Goal: Transaction & Acquisition: Book appointment/travel/reservation

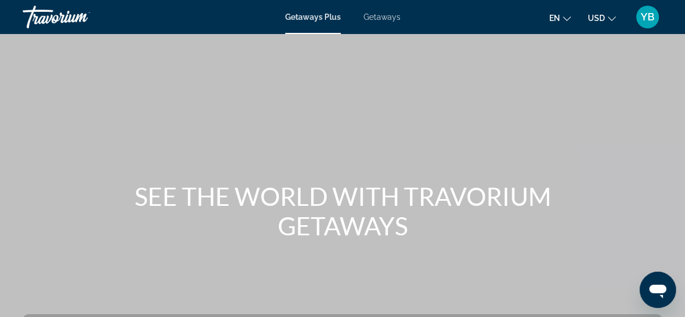
click at [384, 19] on span "Getaways" at bounding box center [381, 16] width 37 height 9
click at [608, 18] on icon "Change currency" at bounding box center [612, 19] width 8 height 8
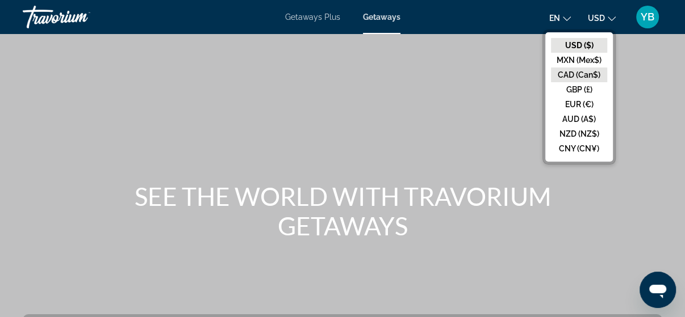
click at [590, 74] on button "CAD (Can$)" at bounding box center [579, 75] width 56 height 15
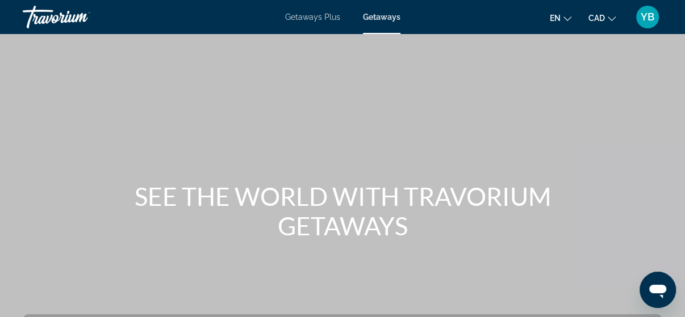
click at [382, 19] on span "Getaways" at bounding box center [381, 16] width 37 height 9
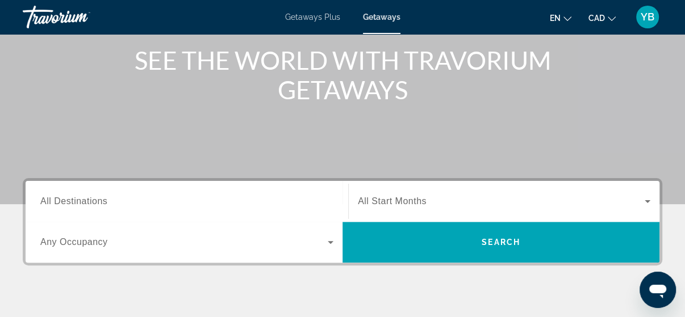
scroll to position [182, 0]
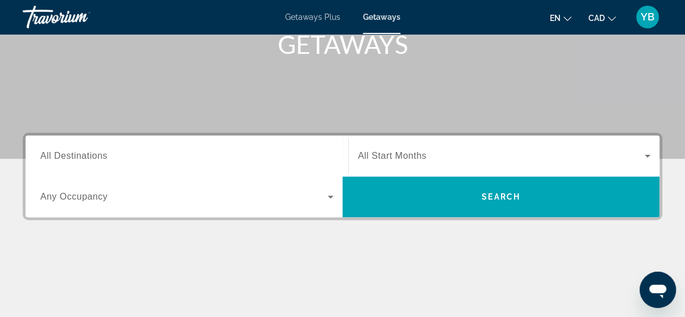
click at [61, 158] on span "All Destinations" at bounding box center [73, 156] width 67 height 10
click at [61, 158] on input "Destination All Destinations" at bounding box center [186, 157] width 293 height 14
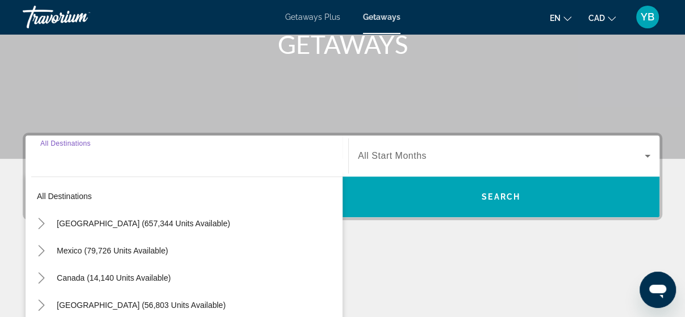
scroll to position [277, 0]
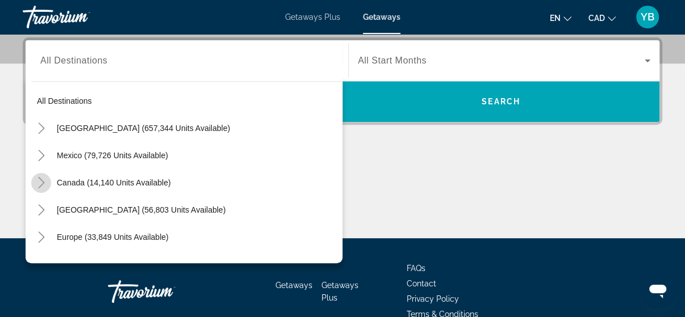
click at [43, 184] on icon "Toggle Canada (14,140 units available)" at bounding box center [41, 182] width 11 height 11
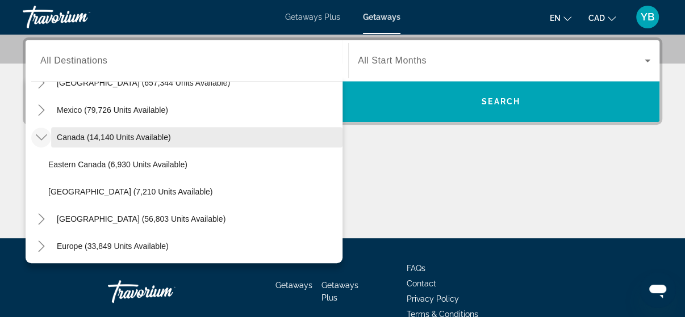
scroll to position [91, 0]
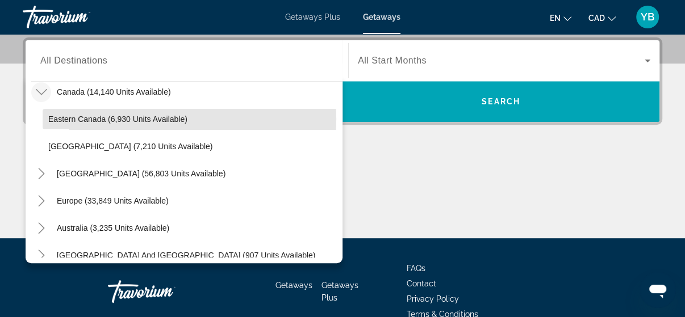
click at [130, 119] on span "Eastern Canada (6,930 units available)" at bounding box center [117, 119] width 139 height 9
type input "**********"
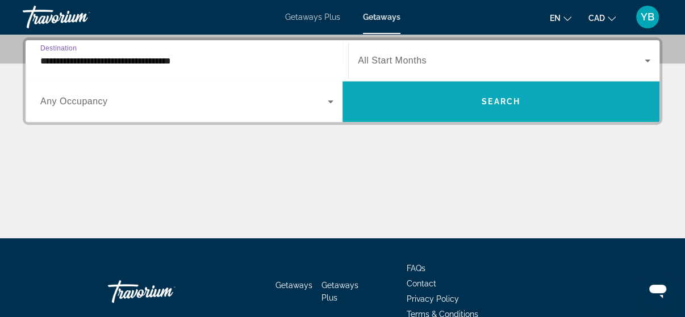
click at [520, 99] on span "Search widget" at bounding box center [500, 101] width 317 height 27
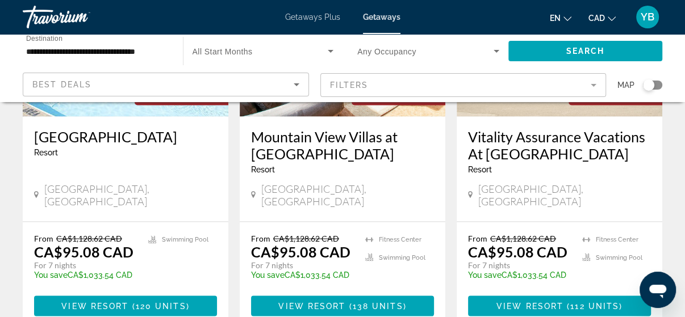
scroll to position [1545, 0]
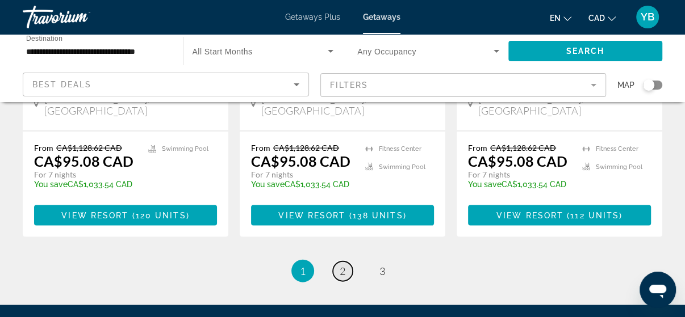
click at [340, 265] on span "2" at bounding box center [343, 271] width 6 height 12
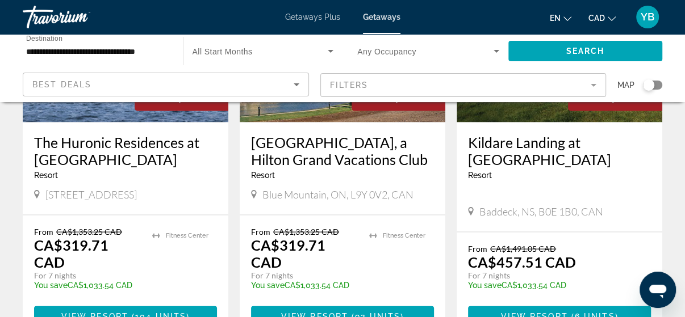
scroll to position [1545, 0]
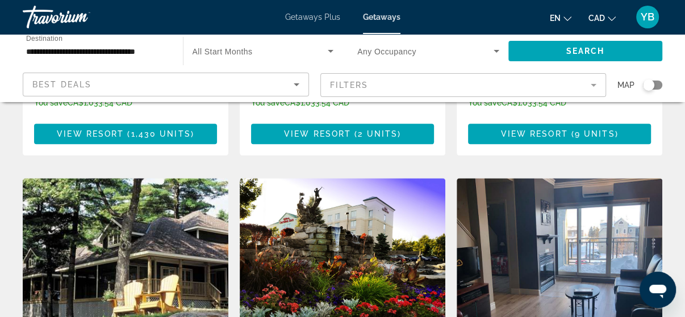
scroll to position [818, 0]
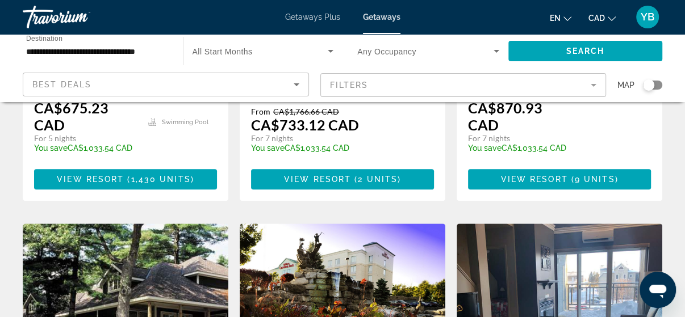
click at [356, 224] on img "Main content" at bounding box center [343, 315] width 206 height 182
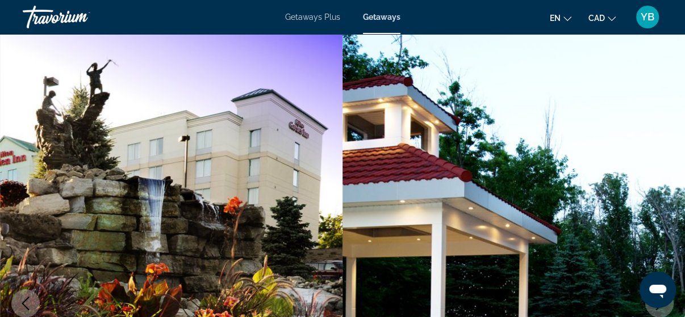
click at [326, 14] on span "Getaways Plus" at bounding box center [312, 16] width 55 height 9
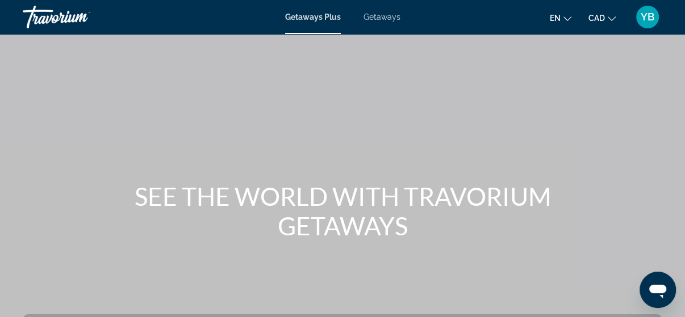
scroll to position [182, 0]
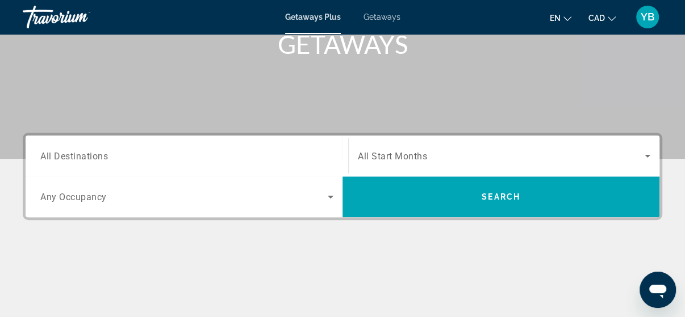
click at [116, 156] on input "Destination All Destinations" at bounding box center [186, 157] width 293 height 14
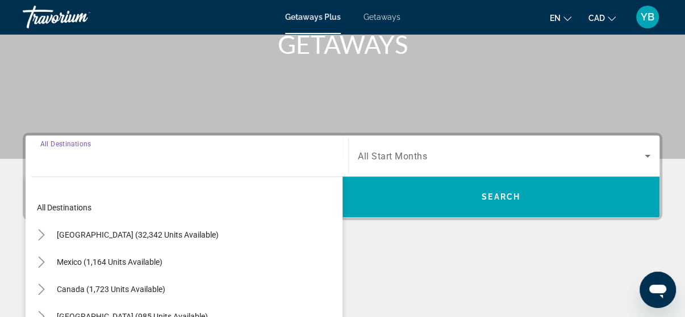
scroll to position [277, 0]
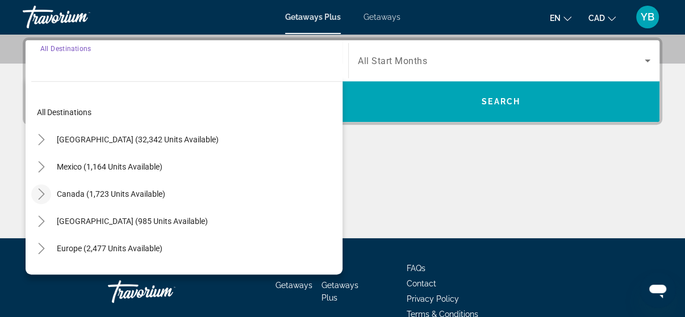
click at [39, 192] on icon "Toggle Canada (1,723 units available)" at bounding box center [41, 194] width 11 height 11
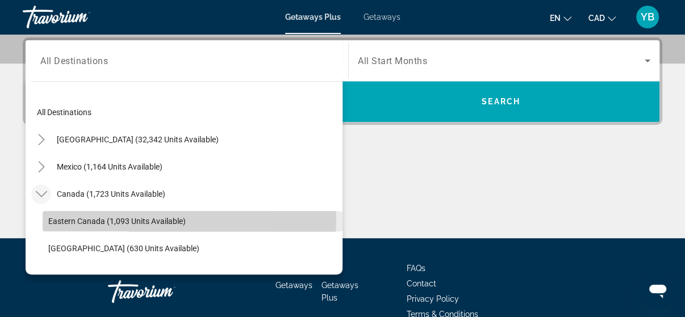
click at [87, 218] on span "Eastern Canada (1,093 units available)" at bounding box center [116, 221] width 137 height 9
type input "**********"
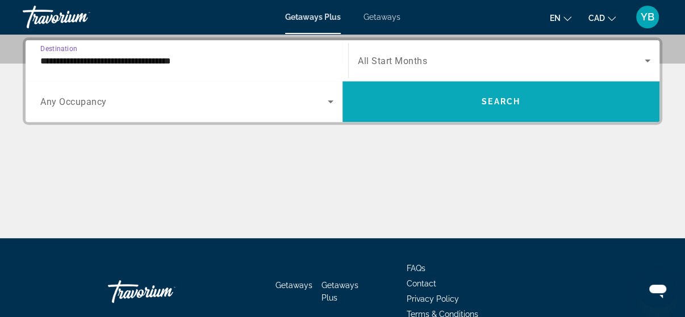
click at [535, 98] on span "Search widget" at bounding box center [500, 101] width 317 height 27
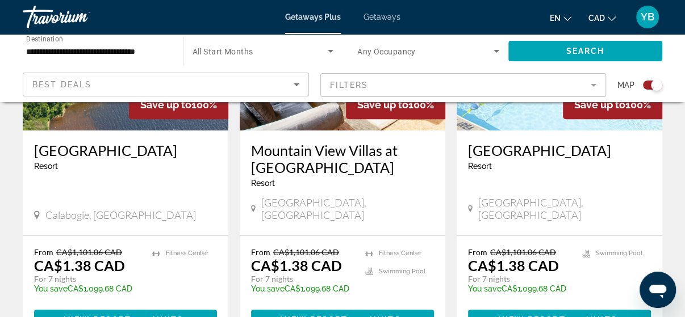
scroll to position [500, 0]
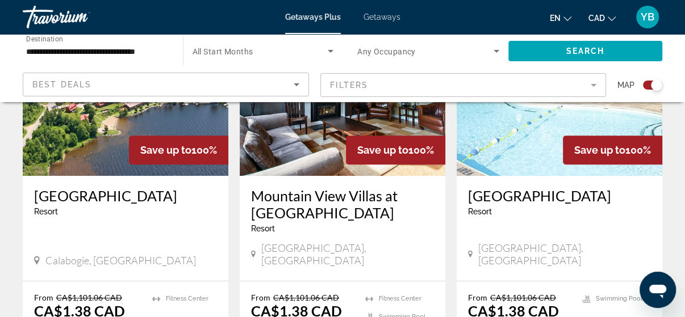
click at [496, 126] on img "Main content" at bounding box center [560, 85] width 206 height 182
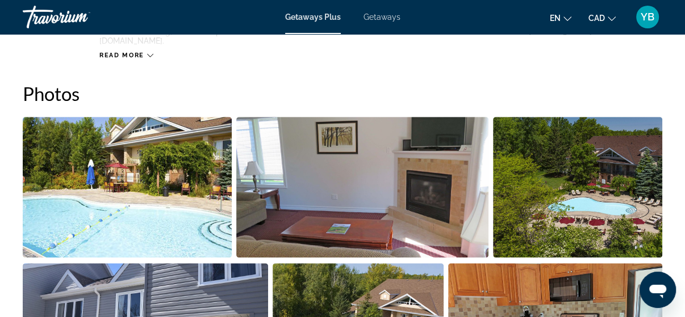
scroll to position [591, 0]
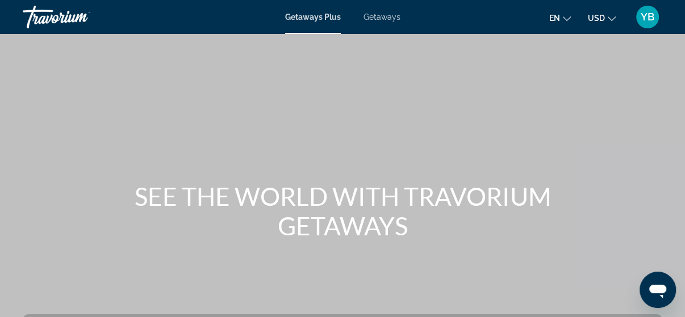
click at [374, 14] on span "Getaways" at bounding box center [381, 16] width 37 height 9
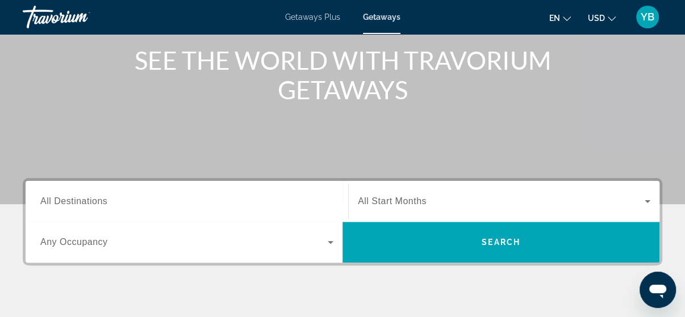
scroll to position [182, 0]
